Goal: Information Seeking & Learning: Learn about a topic

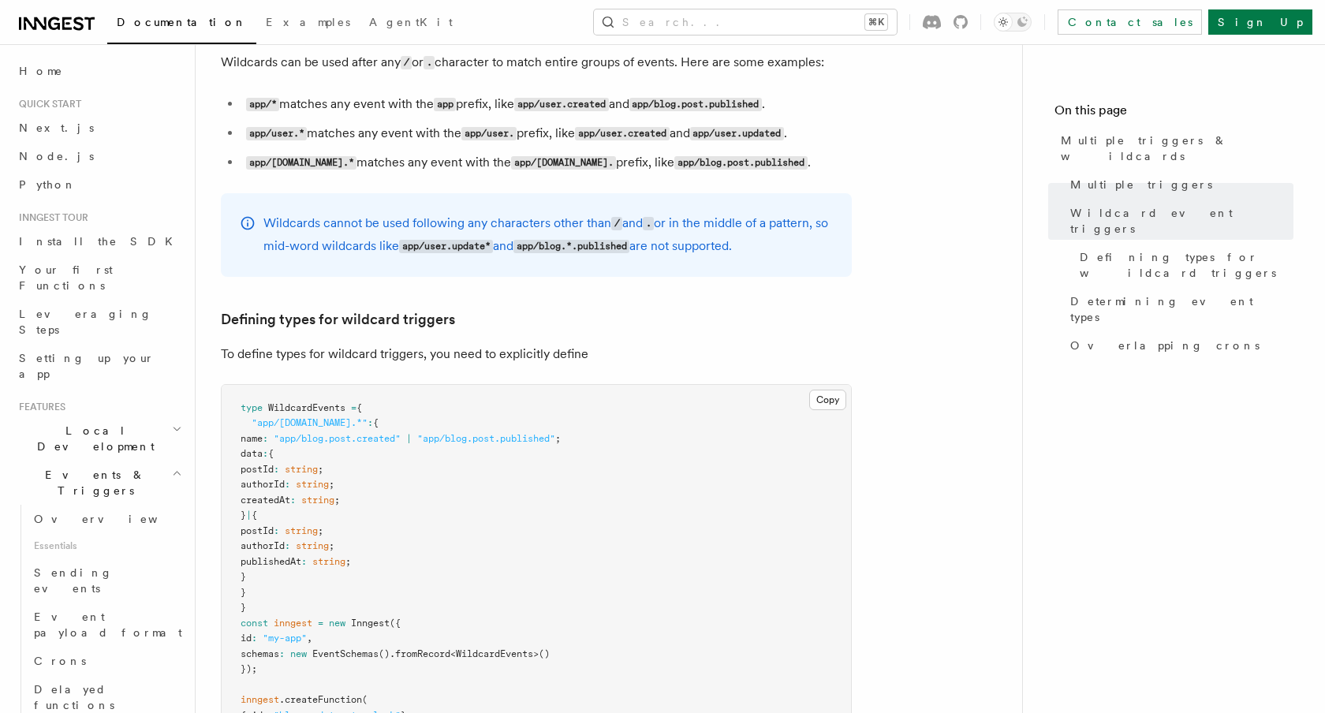
scroll to position [208, 0]
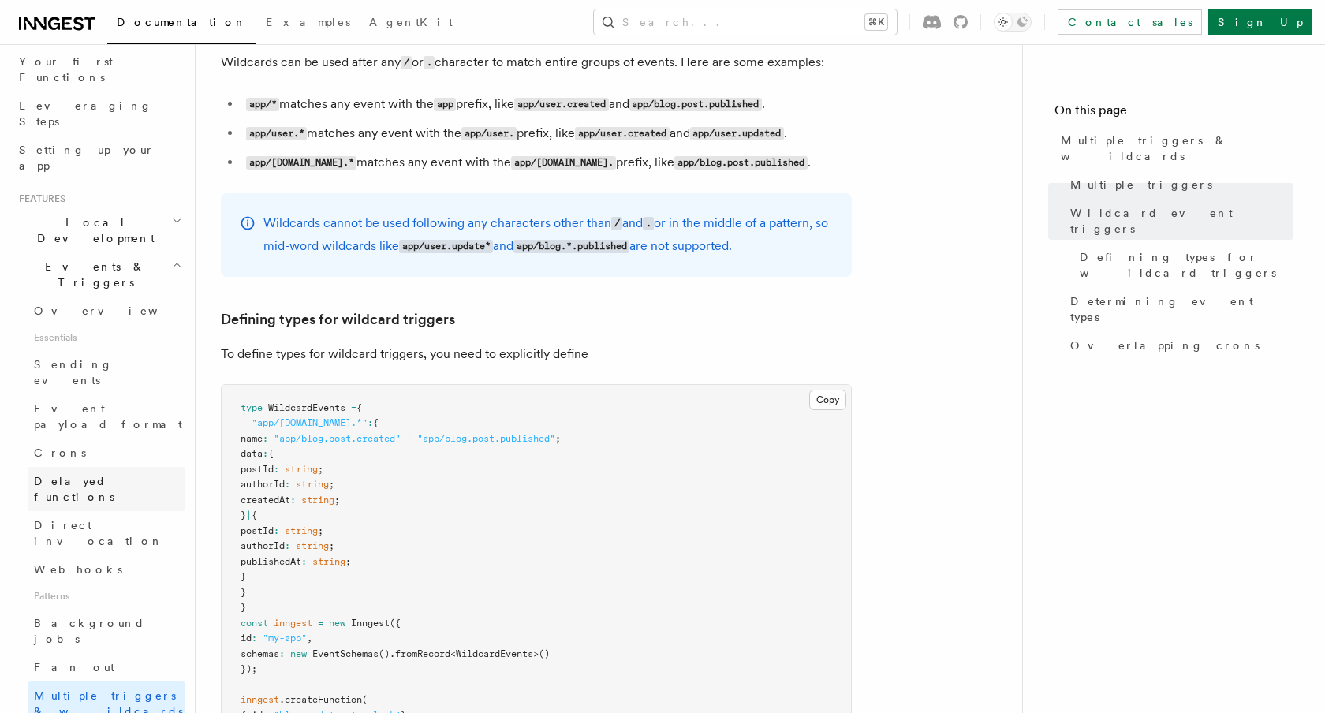
click at [108, 475] on span "Delayed functions" at bounding box center [74, 489] width 80 height 28
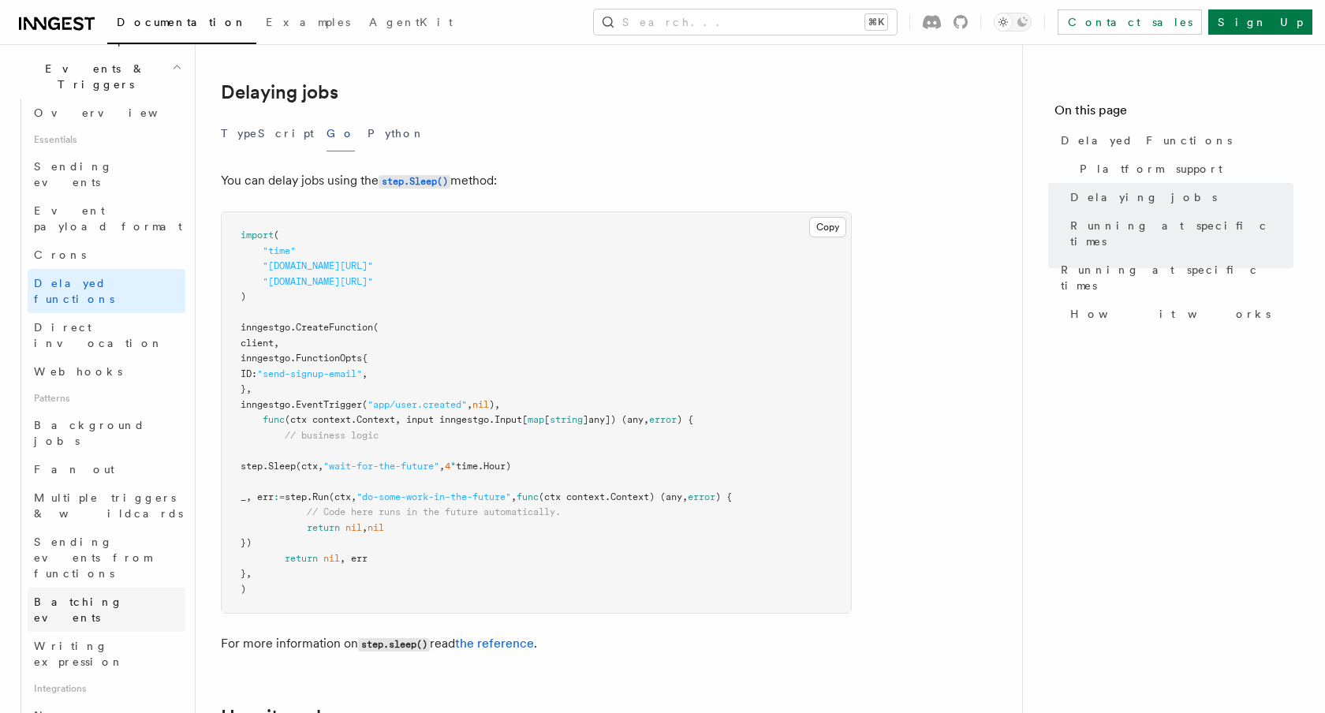
scroll to position [407, 0]
click at [117, 700] on link "Neon" at bounding box center [107, 714] width 158 height 28
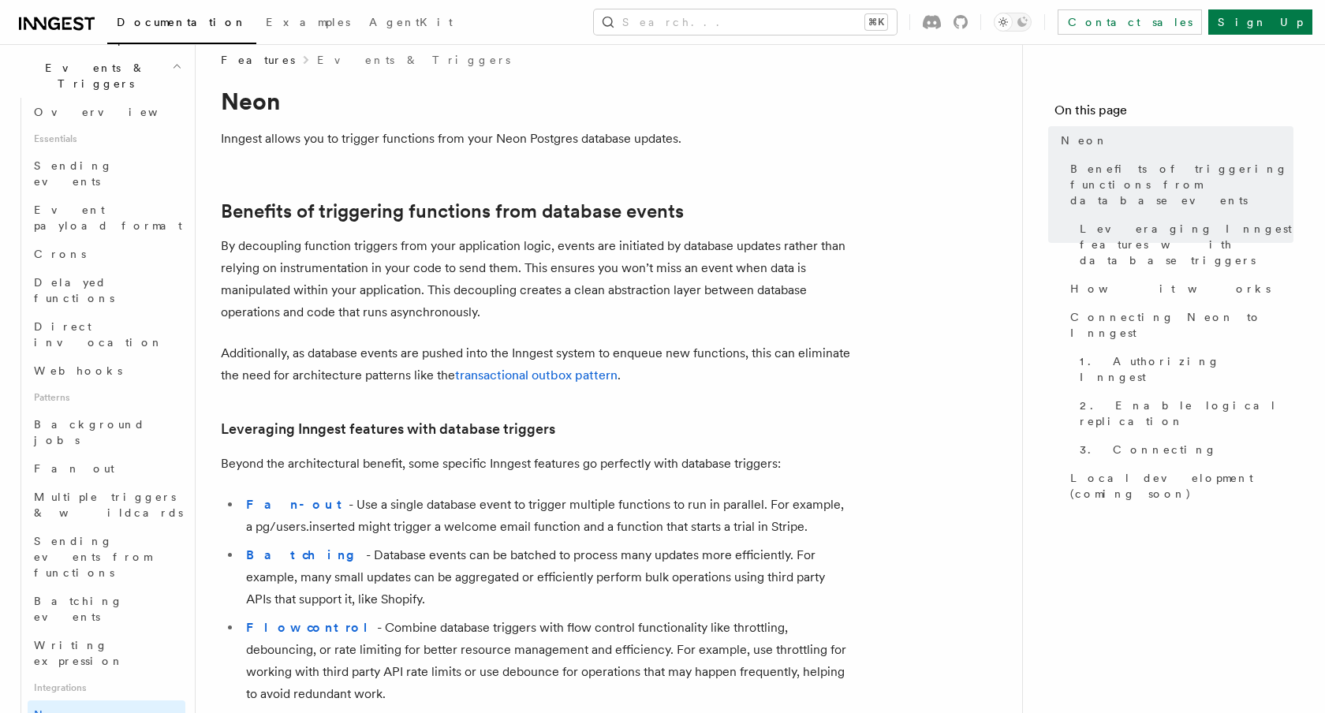
scroll to position [19, 0]
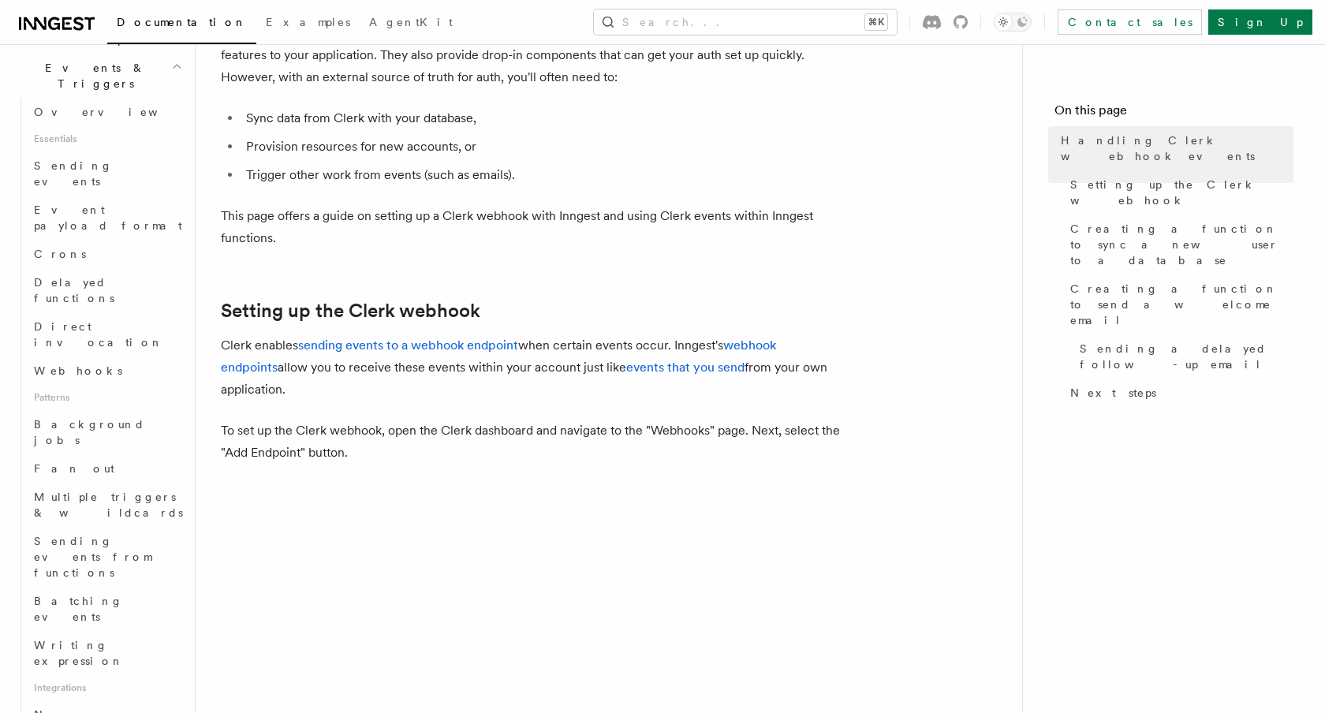
scroll to position [339, 0]
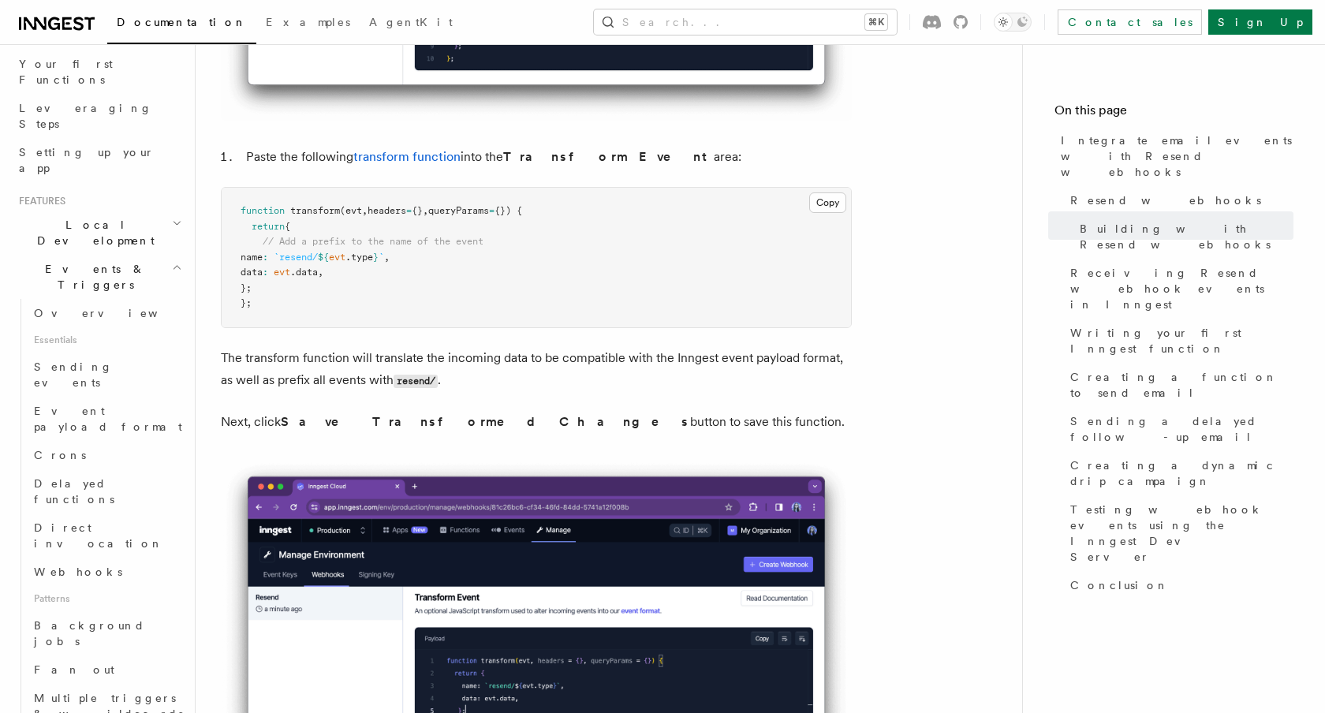
scroll to position [198, 0]
click at [122, 521] on link "Direct invocation" at bounding box center [107, 543] width 158 height 44
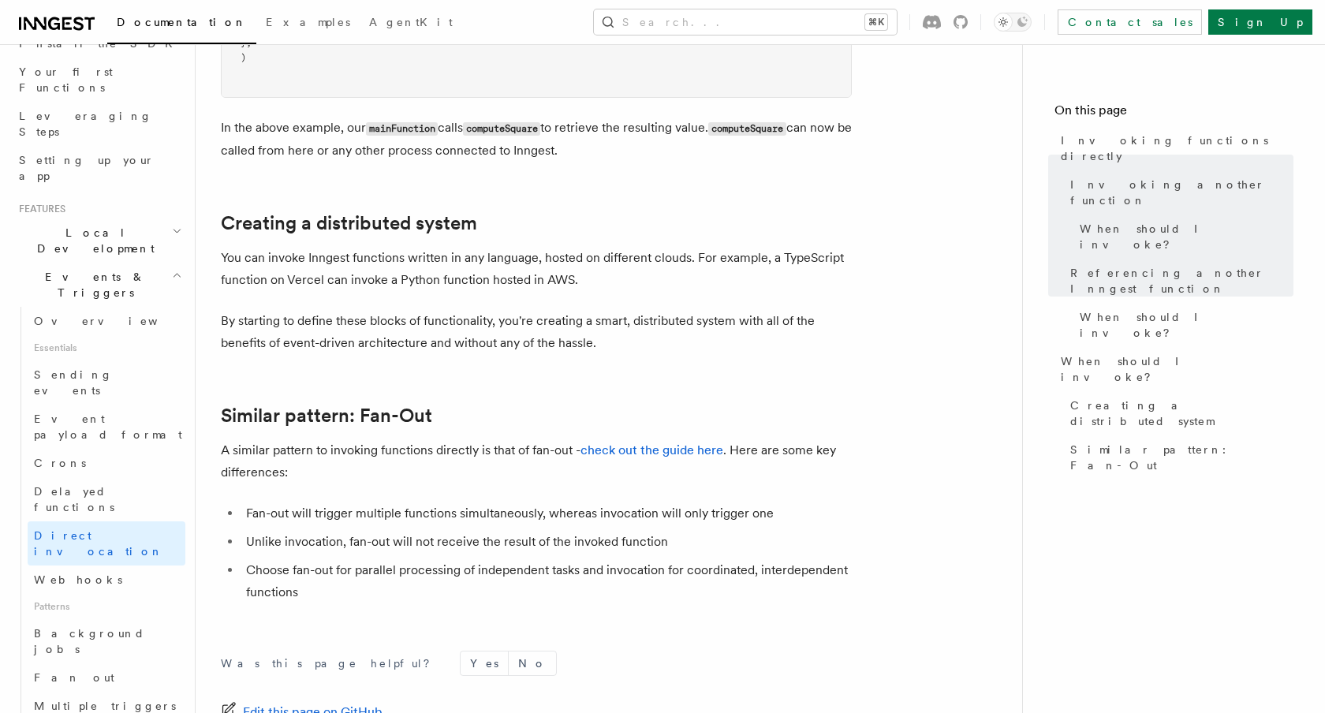
scroll to position [1315, 0]
click at [666, 451] on link "check out the guide here" at bounding box center [651, 448] width 143 height 15
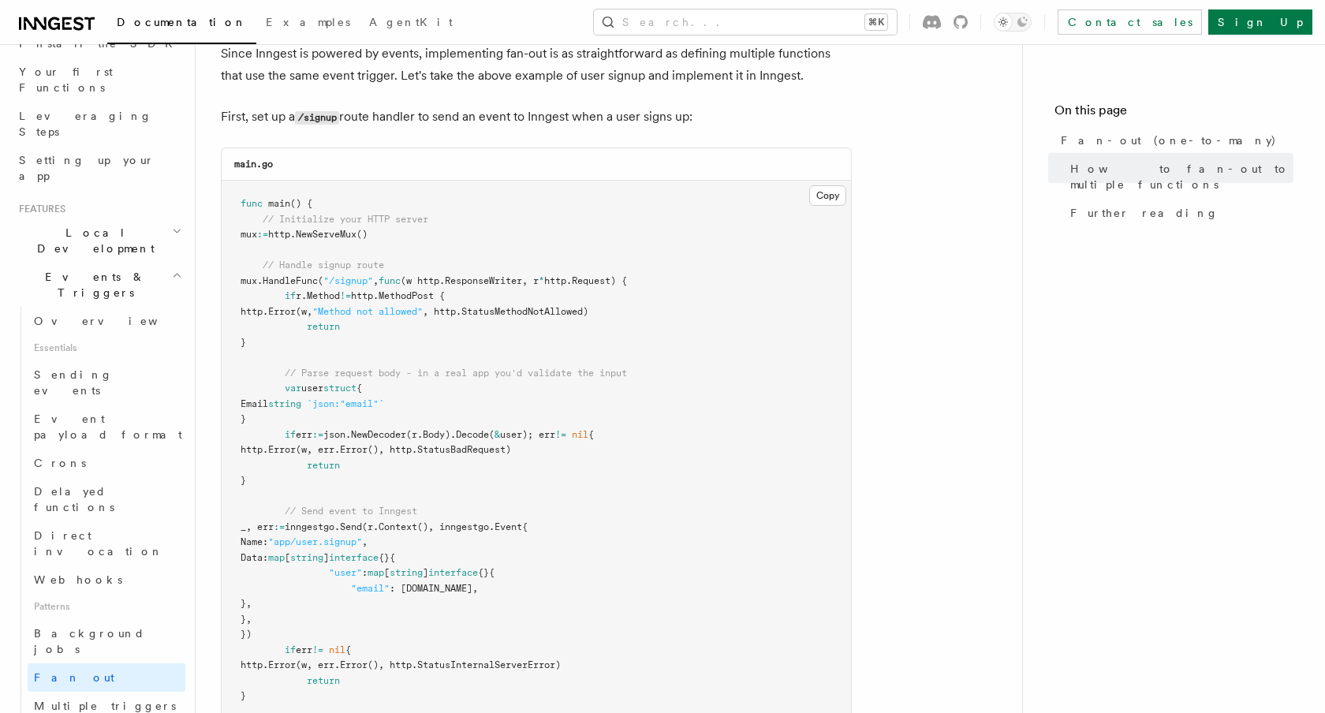
scroll to position [966, 0]
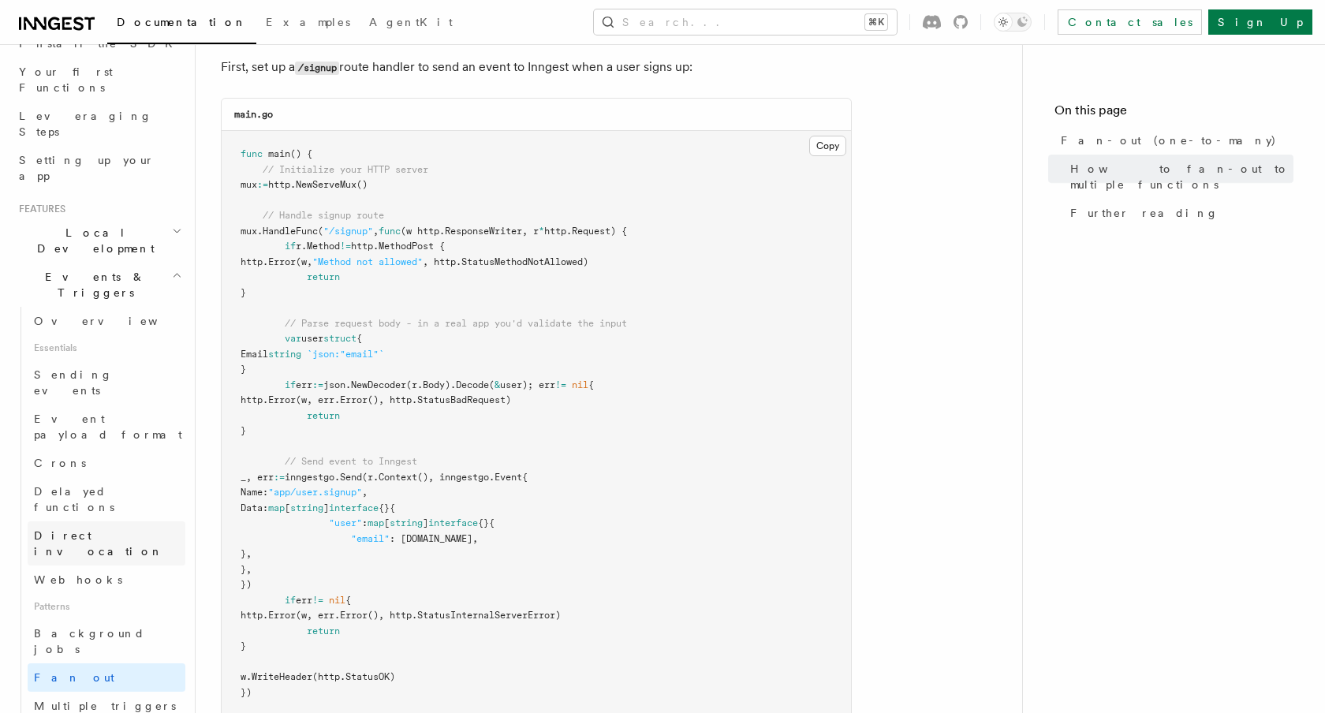
click at [151, 521] on link "Direct invocation" at bounding box center [107, 543] width 158 height 44
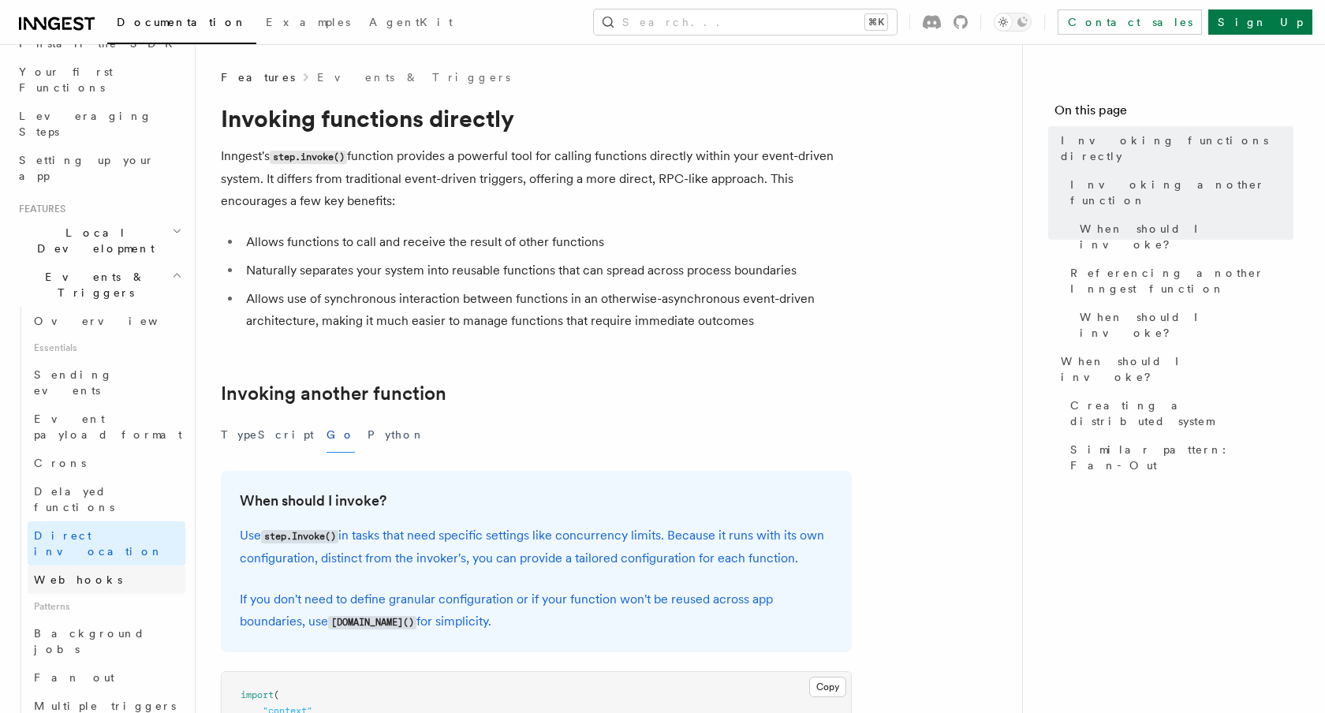
click at [125, 565] on link "Webhooks" at bounding box center [107, 579] width 158 height 28
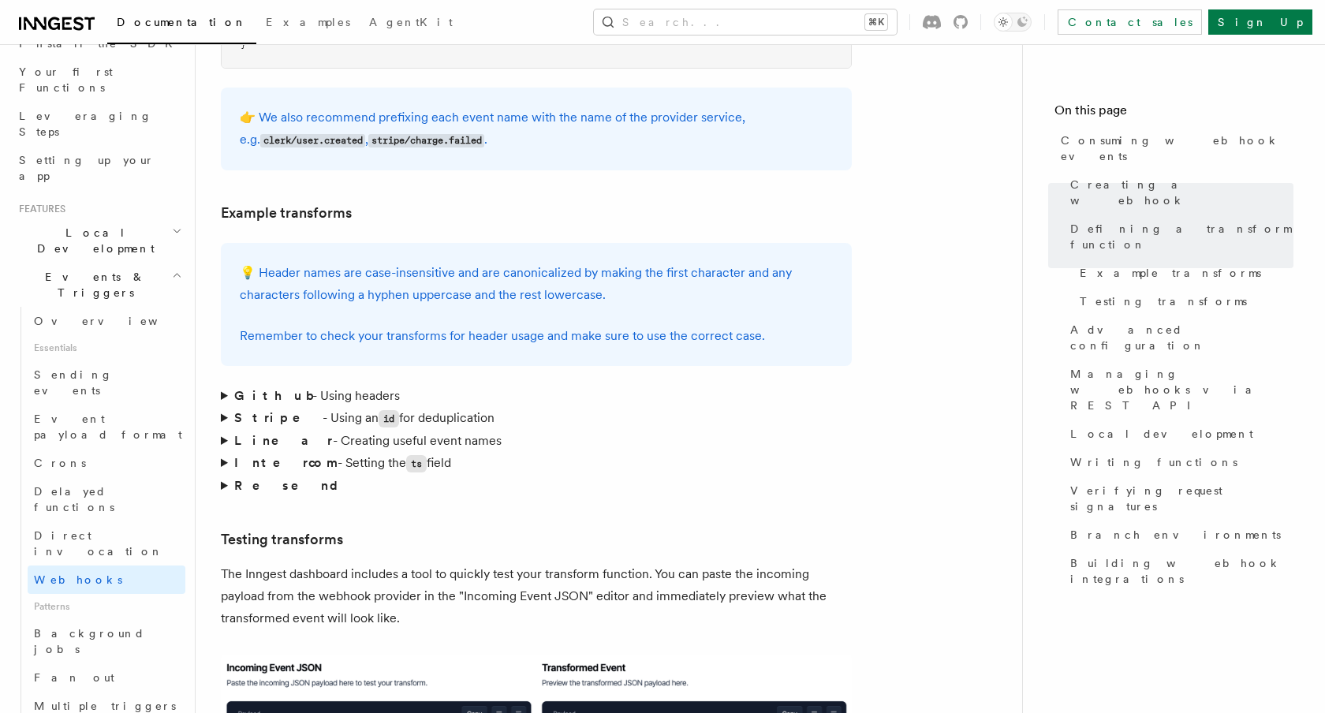
scroll to position [2232, 0]
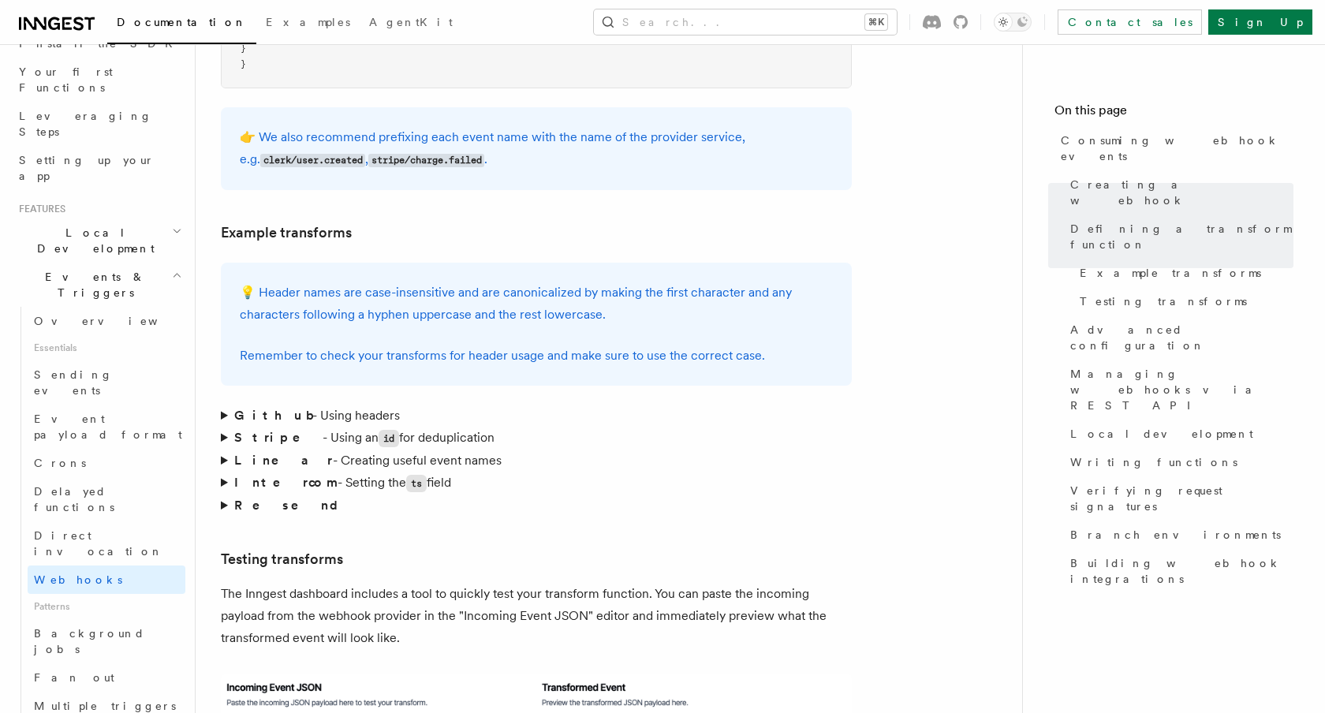
click at [222, 449] on summary "Linear - Creating useful event names" at bounding box center [536, 460] width 631 height 22
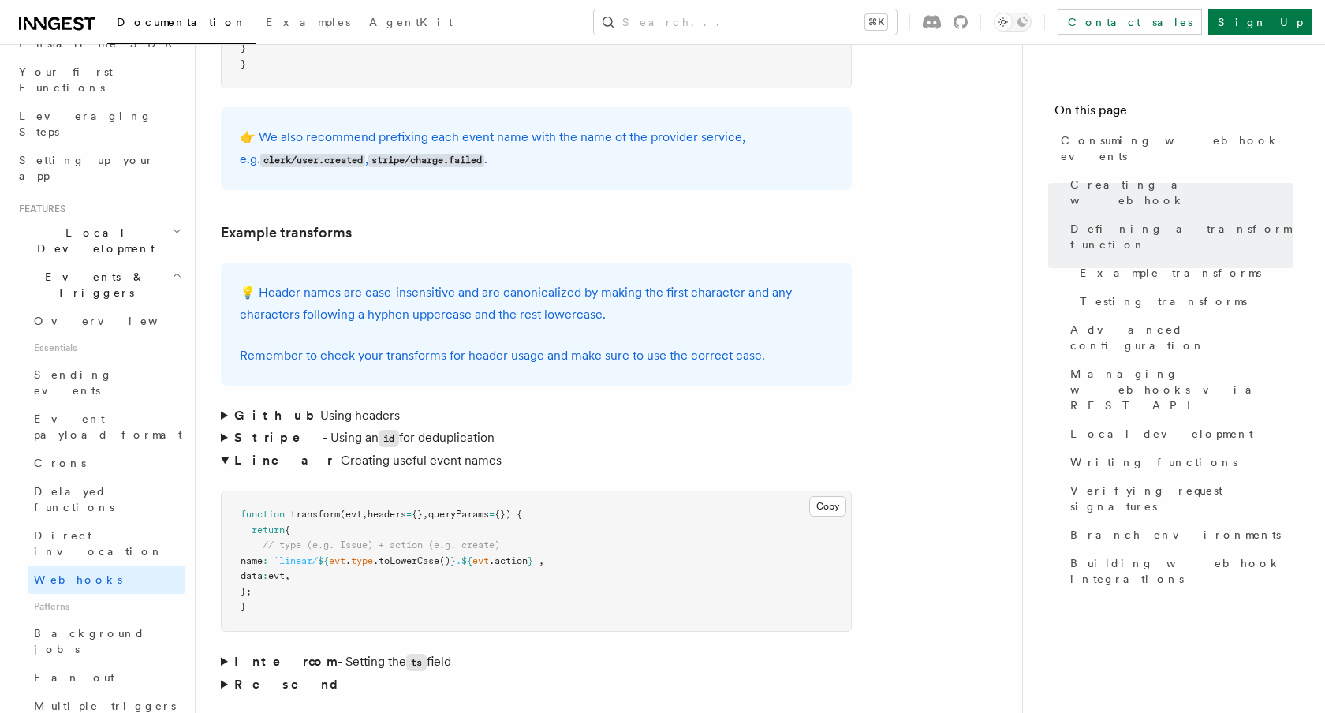
click at [222, 427] on summary "Stripe - Using an id for deduplication" at bounding box center [536, 438] width 631 height 23
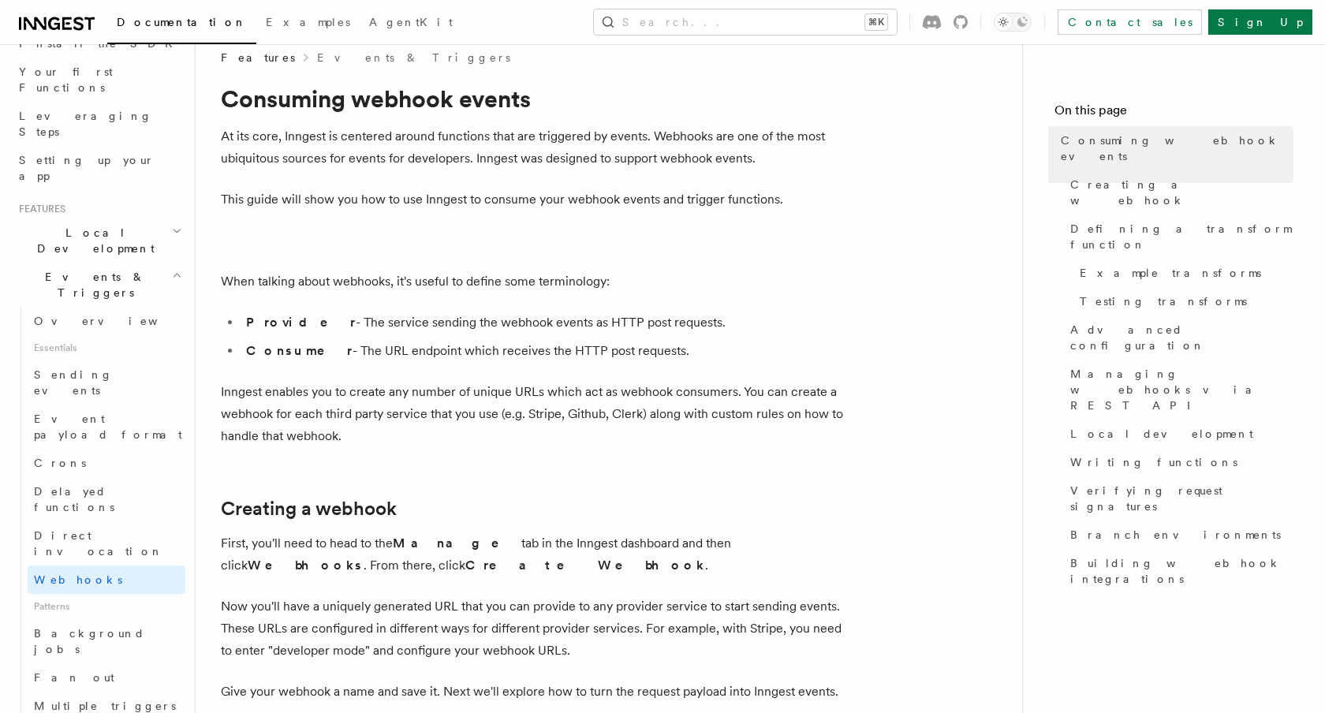
scroll to position [0, 0]
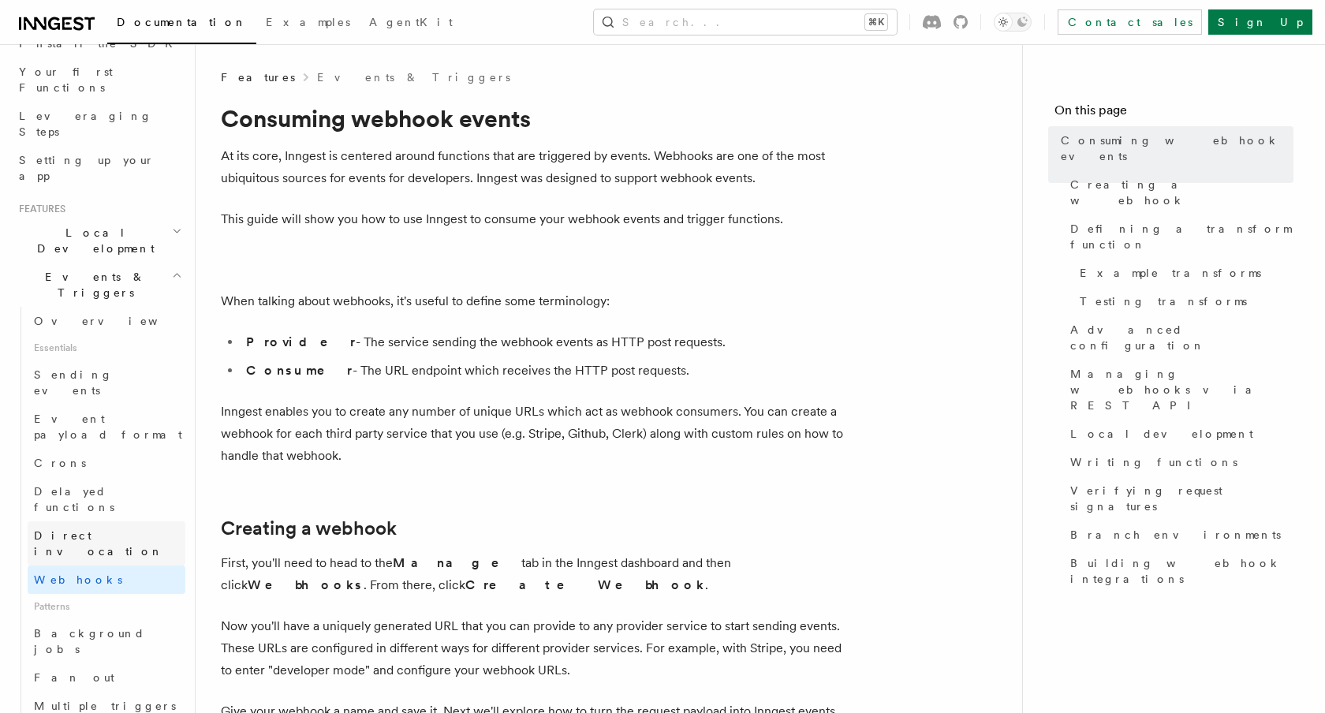
click at [118, 521] on link "Direct invocation" at bounding box center [107, 543] width 158 height 44
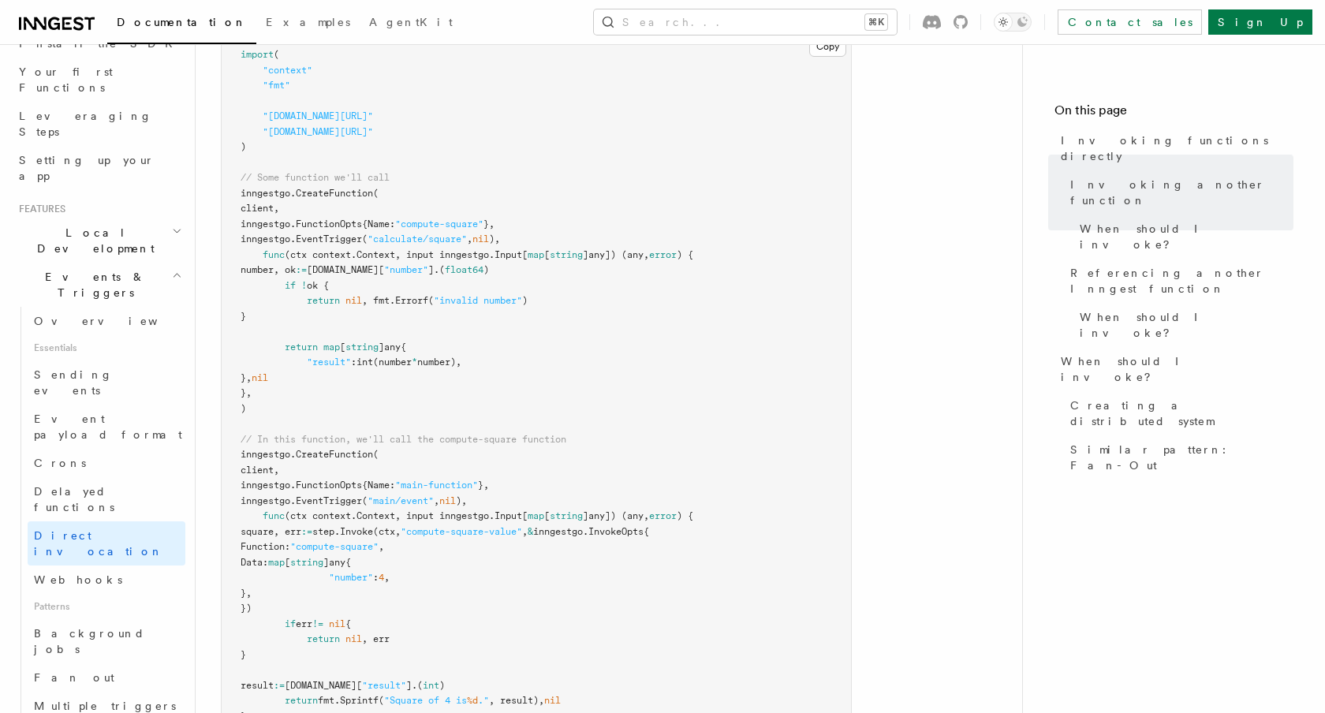
scroll to position [576, 0]
